Goal: Transaction & Acquisition: Purchase product/service

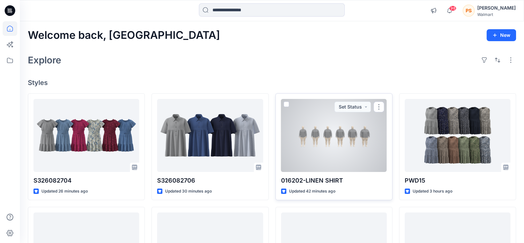
click at [355, 145] on div at bounding box center [334, 135] width 106 height 73
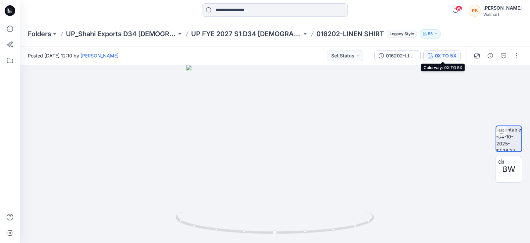
click at [424, 56] on div "0X TO 5X" at bounding box center [446, 55] width 22 height 7
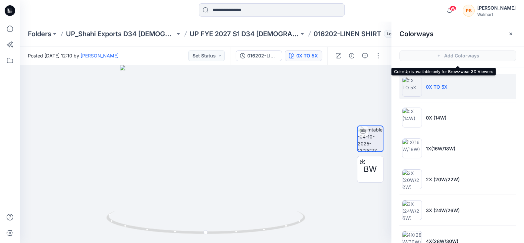
click at [361, 12] on div at bounding box center [272, 10] width 252 height 15
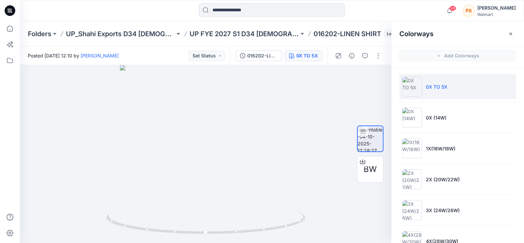
click at [142, 11] on div at bounding box center [83, 10] width 126 height 15
drag, startPoint x: 142, startPoint y: 11, endPoint x: 400, endPoint y: 5, distance: 258.6
click at [400, 5] on div "98 Notifications [PERSON_NAME] shared S326082706 in UP FYE 2027 S3 D33 Girls Dr…" at bounding box center [272, 10] width 504 height 15
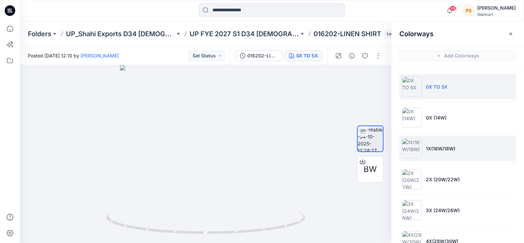
click at [424, 146] on p "1X(16W/18W)" at bounding box center [440, 148] width 29 height 7
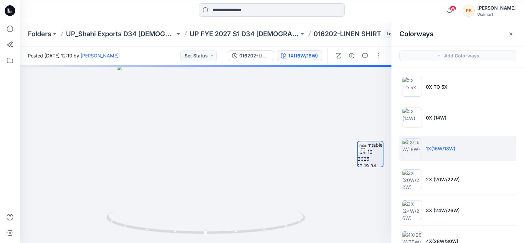
scroll to position [2, 0]
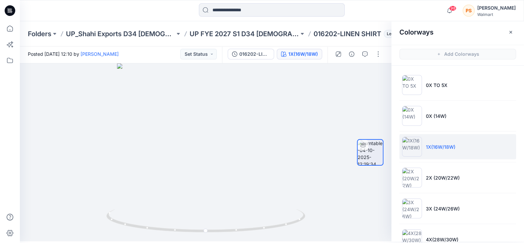
click at [384, 12] on div at bounding box center [272, 10] width 252 height 15
click at [348, 12] on div at bounding box center [272, 10] width 252 height 15
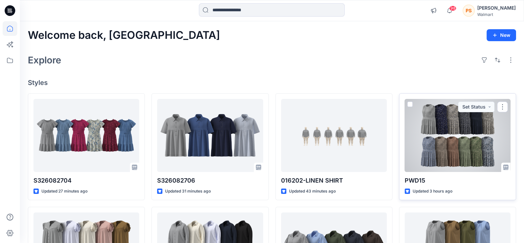
click at [424, 145] on div at bounding box center [458, 135] width 106 height 73
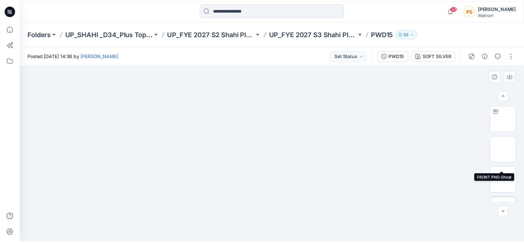
scroll to position [52, 0]
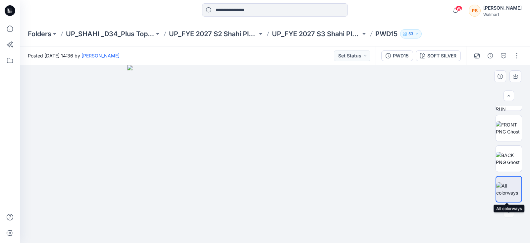
click at [424, 182] on img at bounding box center [508, 189] width 25 height 14
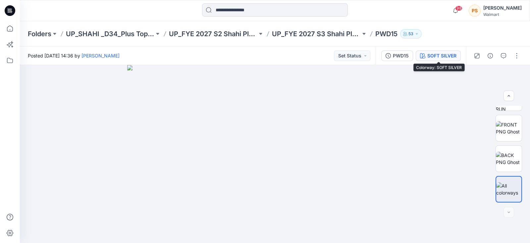
drag, startPoint x: 506, startPoint y: 195, endPoint x: 442, endPoint y: 52, distance: 156.4
click at [424, 52] on div "SOFT SILVER" at bounding box center [442, 55] width 29 height 7
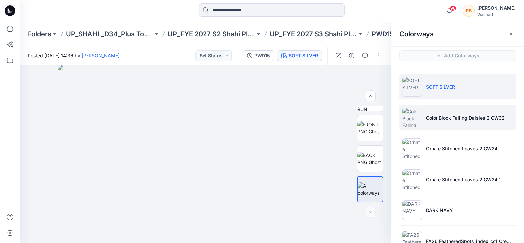
click at [424, 114] on p "Color Block Falling Daisies 2 CW32" at bounding box center [465, 117] width 79 height 7
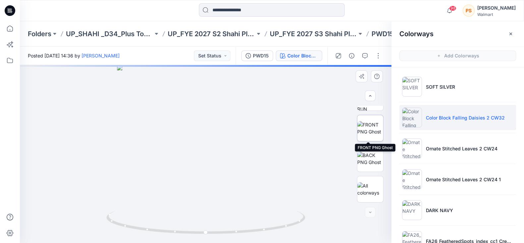
click at [374, 135] on img at bounding box center [370, 128] width 26 height 14
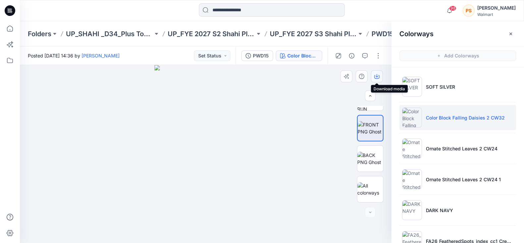
click at [376, 79] on icon "button" at bounding box center [376, 76] width 5 height 5
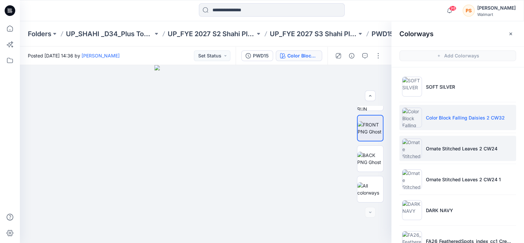
click at [424, 154] on li "Ornate Stitched Leaves 2 CW24" at bounding box center [457, 148] width 117 height 25
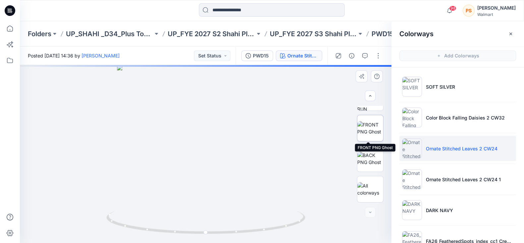
click at [368, 129] on img at bounding box center [370, 128] width 26 height 14
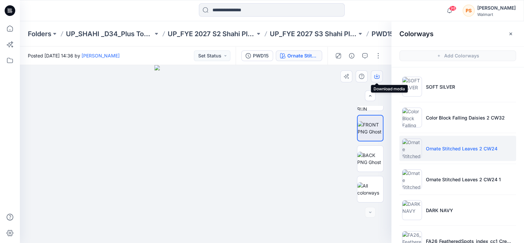
click at [376, 77] on icon "button" at bounding box center [376, 75] width 3 height 3
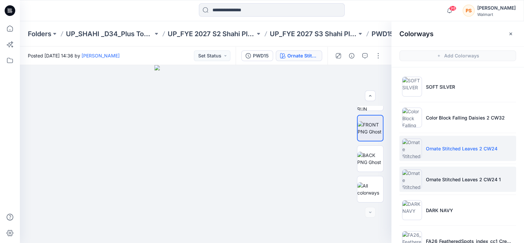
click at [424, 182] on li "Ornate Stitched Leaves 2 CW24 1" at bounding box center [457, 178] width 117 height 25
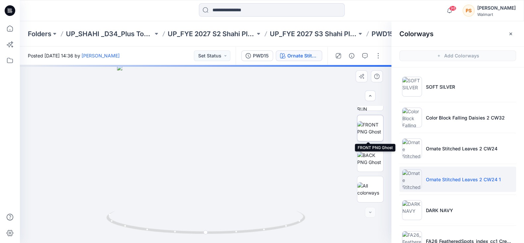
click at [367, 135] on img at bounding box center [370, 128] width 26 height 14
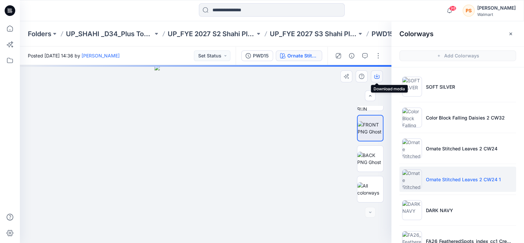
click at [376, 76] on icon "button" at bounding box center [376, 76] width 5 height 5
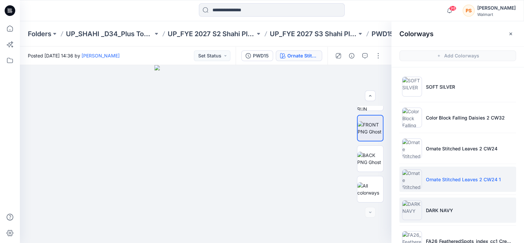
click at [424, 182] on li "DARK NAVY" at bounding box center [457, 209] width 117 height 25
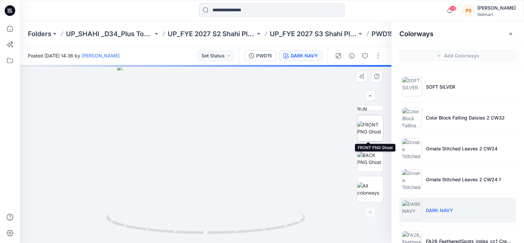
click at [366, 129] on img at bounding box center [370, 128] width 26 height 14
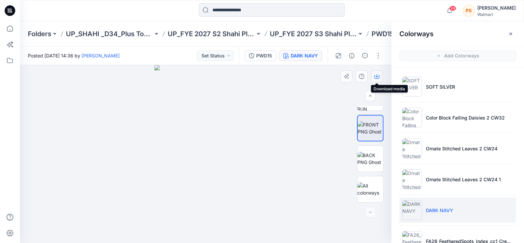
click at [378, 75] on icon "button" at bounding box center [376, 76] width 5 height 5
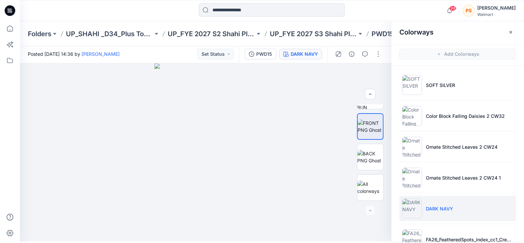
scroll to position [2, 0]
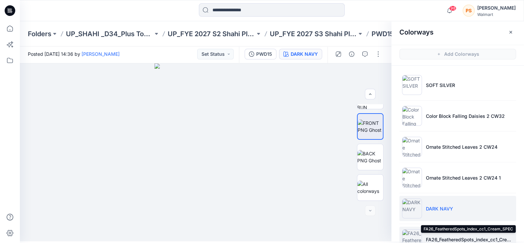
click at [424, 182] on p "FA26_FeatheredSpots_index_cc1_Cream_SPEC" at bounding box center [469, 239] width 87 height 7
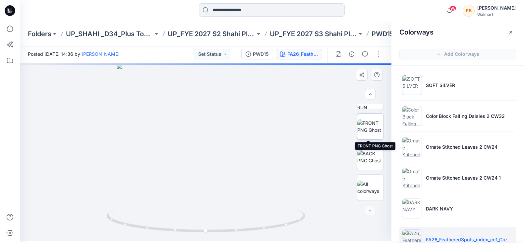
click at [373, 120] on img at bounding box center [370, 126] width 26 height 14
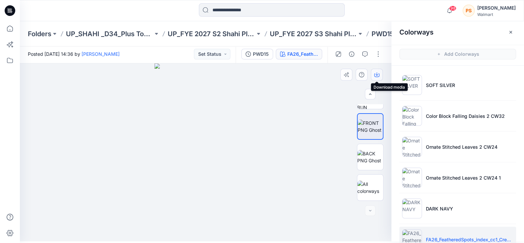
click at [378, 75] on icon "button" at bounding box center [376, 74] width 5 height 5
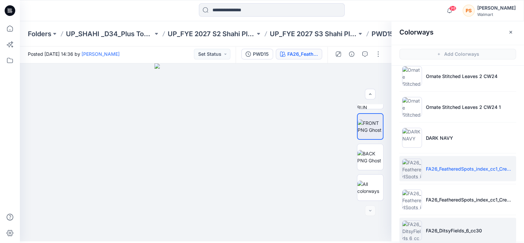
scroll to position [83, 0]
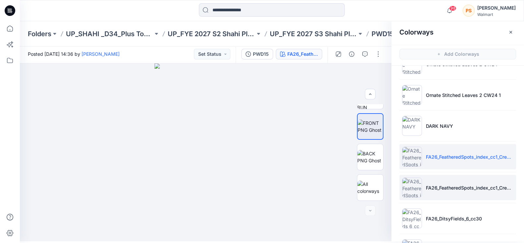
click at [424, 182] on li "FA26_FeatheredSpots_index_cc1_Cream_SPEC 1" at bounding box center [457, 187] width 117 height 25
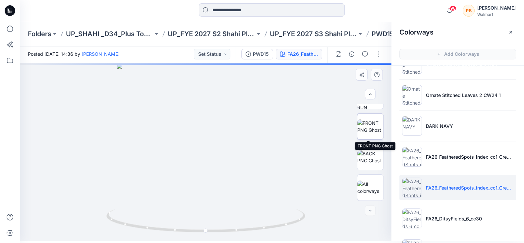
click at [370, 130] on img at bounding box center [370, 126] width 26 height 14
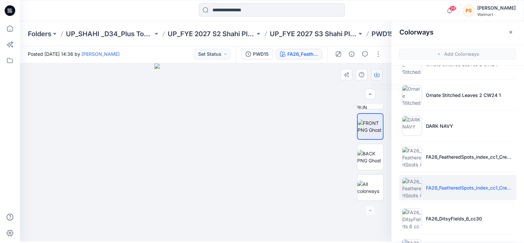
drag, startPoint x: 370, startPoint y: 130, endPoint x: 373, endPoint y: 75, distance: 55.2
click at [373, 75] on button "button" at bounding box center [377, 75] width 12 height 12
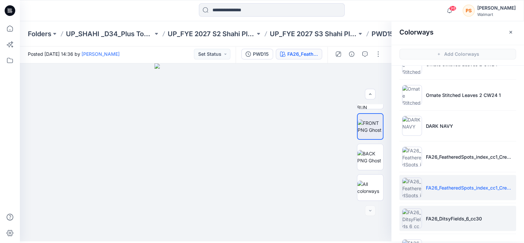
click at [424, 182] on p "FA26_DitsyFields_6_cc30" at bounding box center [454, 218] width 56 height 7
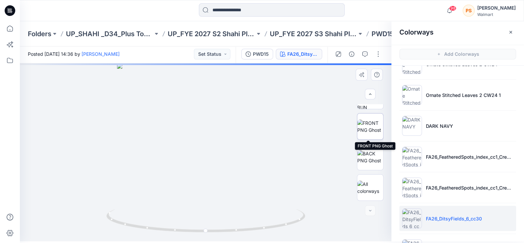
click at [370, 130] on img at bounding box center [370, 126] width 26 height 14
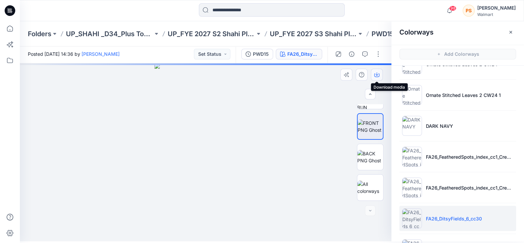
click at [374, 74] on icon "button" at bounding box center [376, 74] width 5 height 5
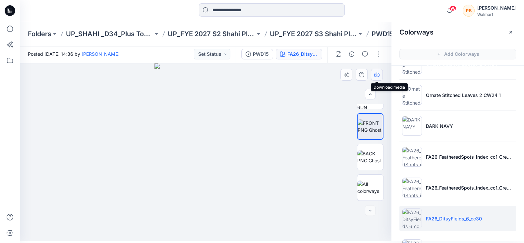
click at [377, 74] on icon "button" at bounding box center [376, 73] width 3 height 3
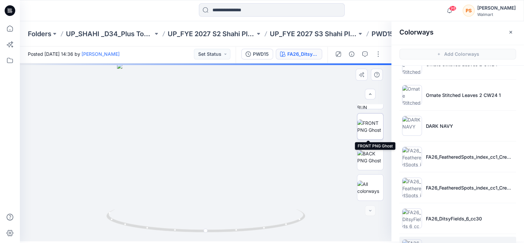
click at [373, 119] on img at bounding box center [370, 126] width 26 height 14
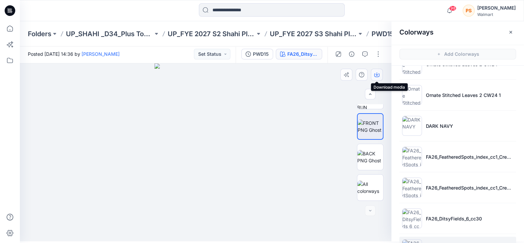
click at [377, 74] on icon "button" at bounding box center [376, 74] width 5 height 5
click at [377, 75] on icon "button" at bounding box center [376, 73] width 3 height 3
click at [143, 13] on div at bounding box center [83, 10] width 126 height 15
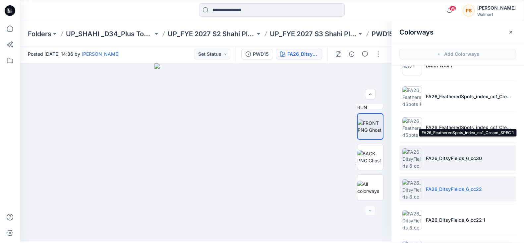
scroll to position [204, 0]
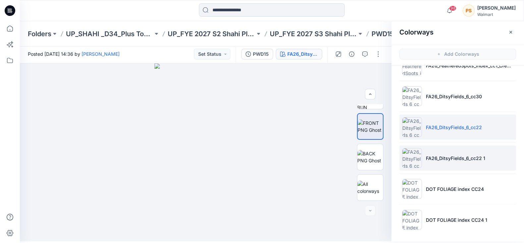
click at [424, 164] on li "FA26_DitsyFields_6_cc22 1" at bounding box center [457, 157] width 117 height 25
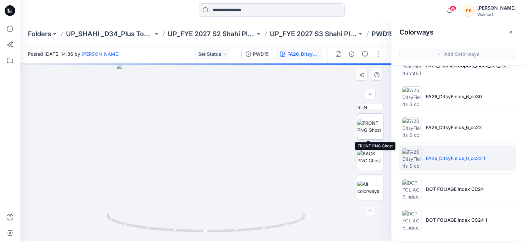
click at [367, 124] on img at bounding box center [370, 126] width 26 height 14
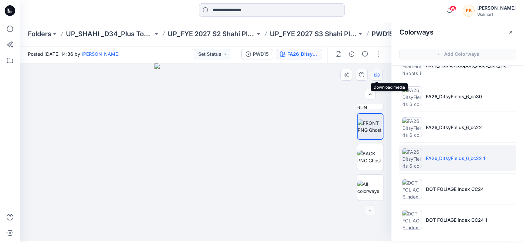
click at [374, 76] on icon "button" at bounding box center [376, 74] width 5 height 5
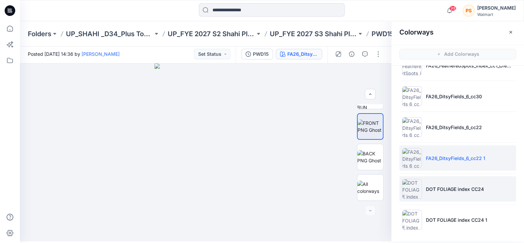
click at [424, 182] on li "DOT FOLIAGE index CC24" at bounding box center [457, 188] width 117 height 25
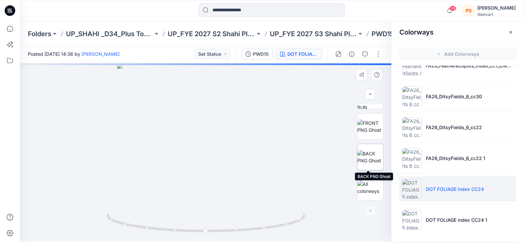
click at [365, 157] on img at bounding box center [370, 157] width 26 height 14
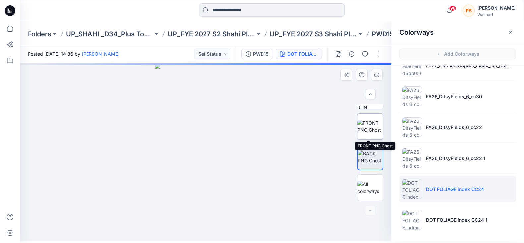
click at [357, 113] on div at bounding box center [370, 126] width 27 height 27
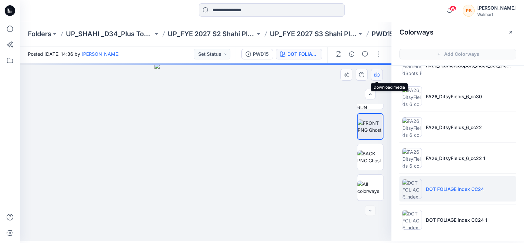
click at [375, 75] on icon "button" at bounding box center [376, 74] width 5 height 5
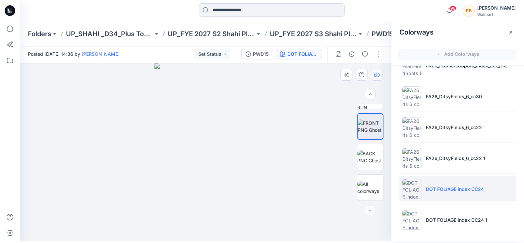
click at [375, 75] on icon "button" at bounding box center [376, 74] width 5 height 5
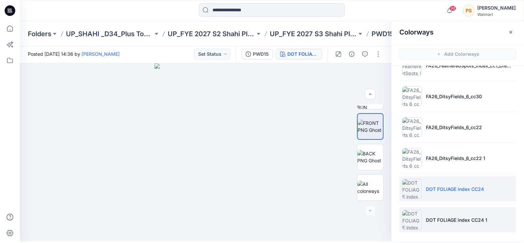
click at [424, 182] on p "DOT FOLIAGE index CC24 1" at bounding box center [456, 219] width 61 height 7
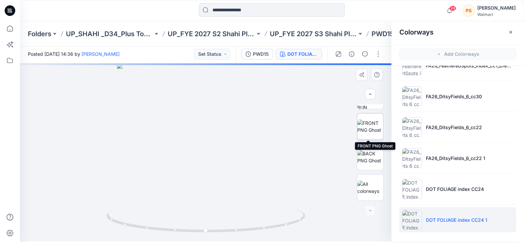
click at [369, 122] on img at bounding box center [370, 126] width 26 height 14
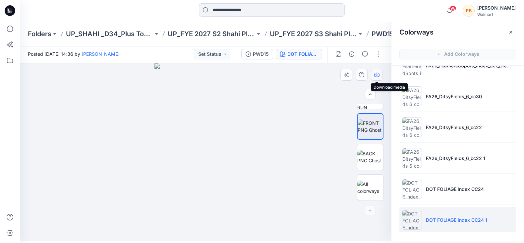
click at [377, 75] on icon "button" at bounding box center [376, 74] width 5 height 5
click at [173, 9] on div at bounding box center [272, 10] width 252 height 15
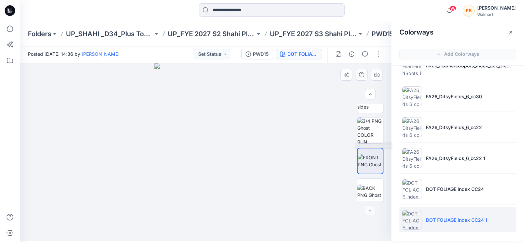
scroll to position [0, 0]
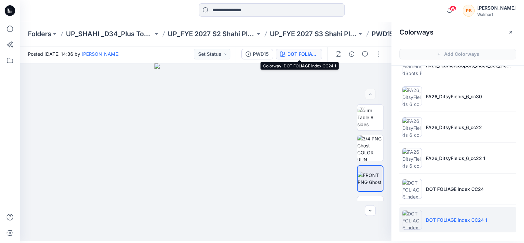
click at [297, 55] on div "DOT FOLIAGE index CC24 1" at bounding box center [302, 53] width 30 height 7
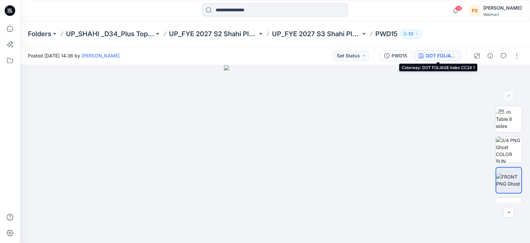
click at [424, 56] on div "DOT FOLIAGE index CC24 1" at bounding box center [441, 55] width 30 height 7
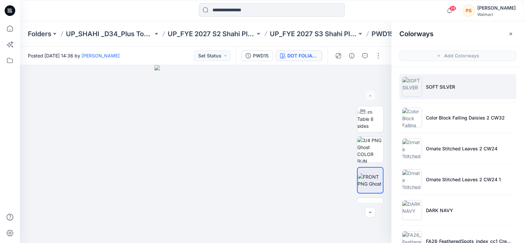
click at [424, 91] on li "SOFT SILVER" at bounding box center [457, 86] width 117 height 25
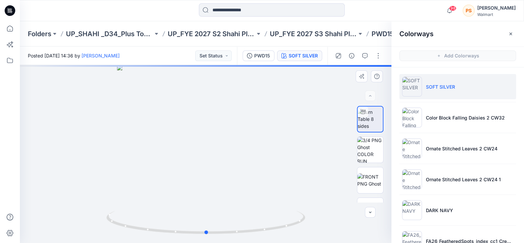
drag, startPoint x: 442, startPoint y: 91, endPoint x: 173, endPoint y: 94, distance: 269.5
click at [173, 94] on div at bounding box center [206, 154] width 372 height 178
click at [369, 182] on img at bounding box center [370, 180] width 26 height 14
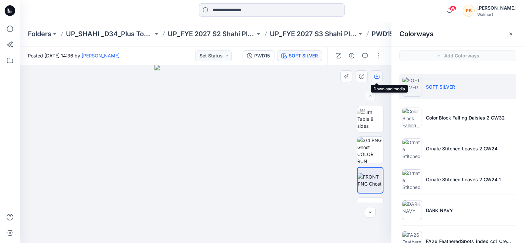
click at [378, 75] on icon "button" at bounding box center [376, 76] width 5 height 5
click at [273, 97] on div at bounding box center [206, 154] width 372 height 178
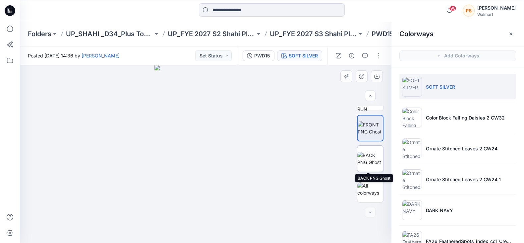
click at [373, 158] on img at bounding box center [370, 158] width 26 height 14
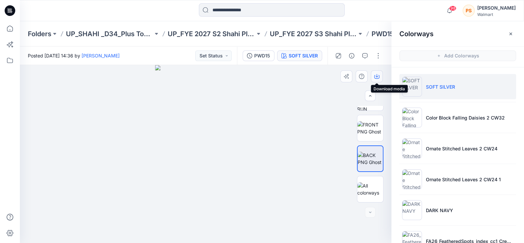
click at [376, 77] on icon "button" at bounding box center [376, 76] width 5 height 5
